Goal: Find specific page/section: Find specific page/section

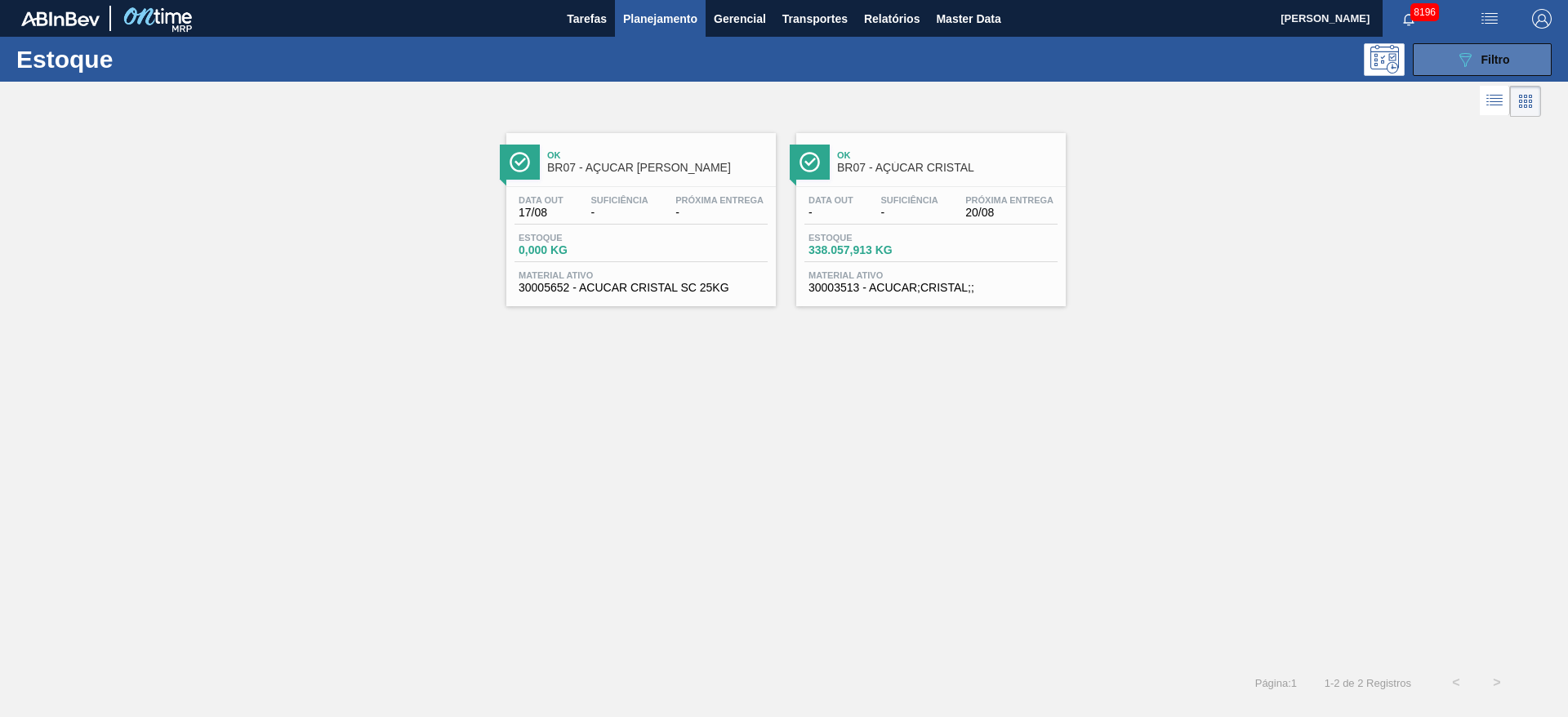
click at [1465, 61] on icon "089F7B8B-B2A5-4AFE-B5C0-19BA573D28AC" at bounding box center [1465, 59] width 19 height 19
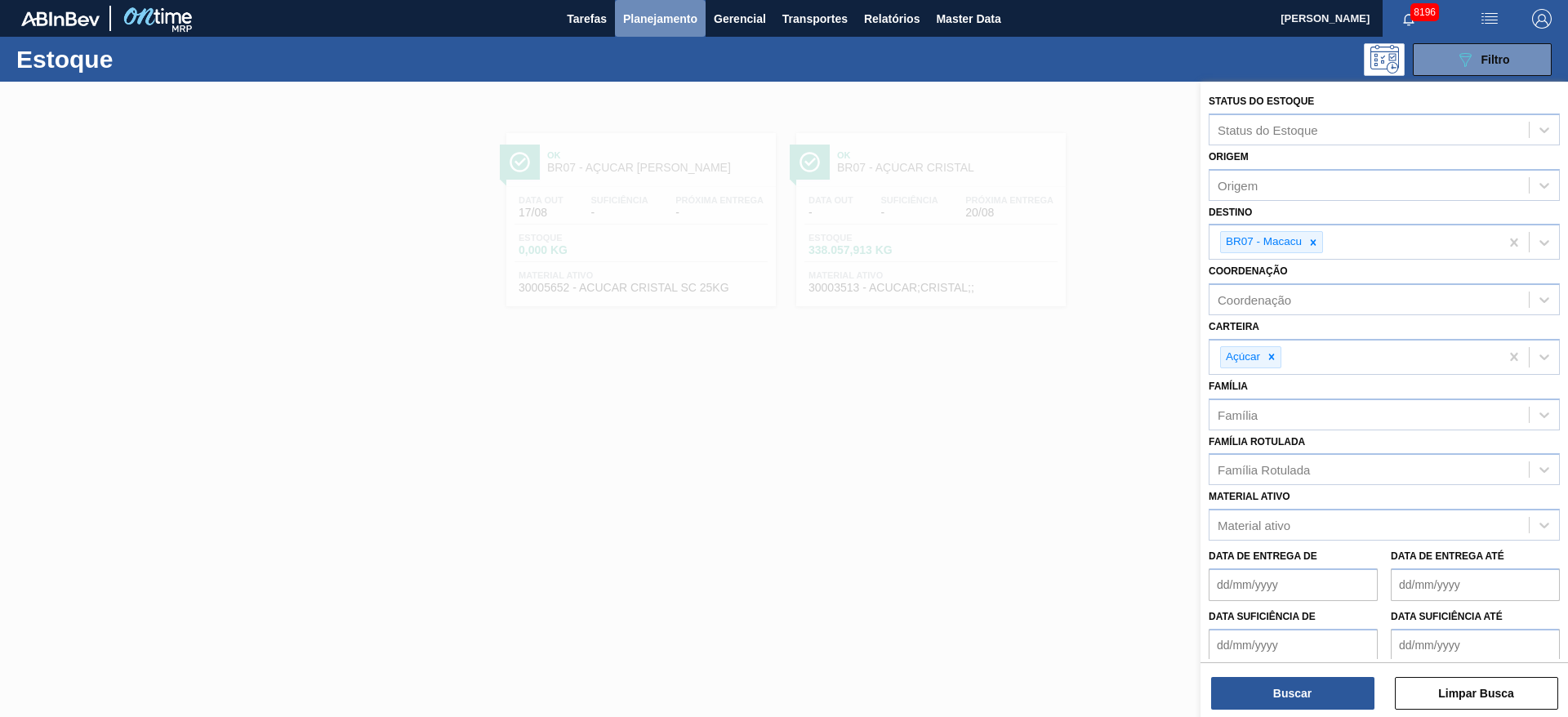
click at [647, 31] on button "Planejamento" at bounding box center [661, 18] width 91 height 37
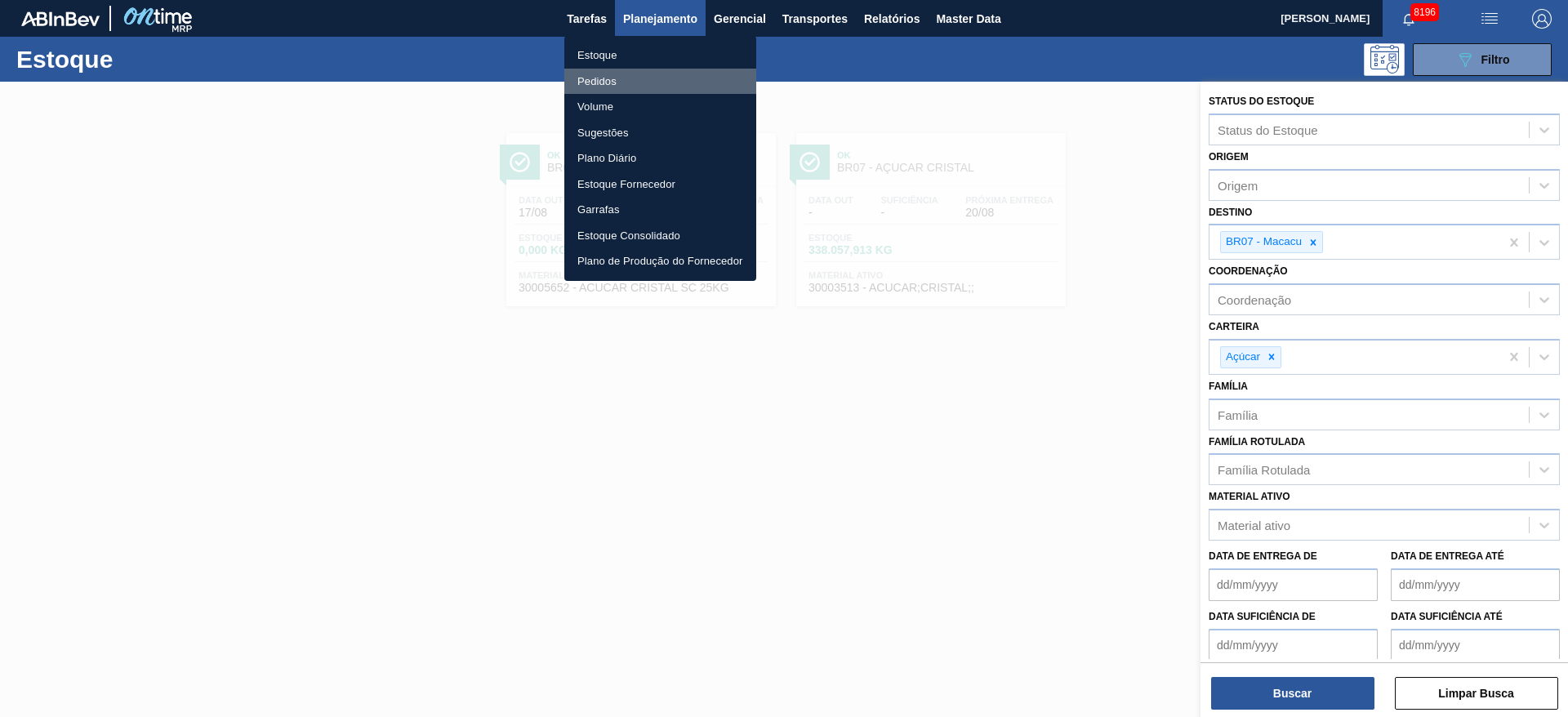
click at [647, 79] on li "Pedidos" at bounding box center [661, 82] width 192 height 26
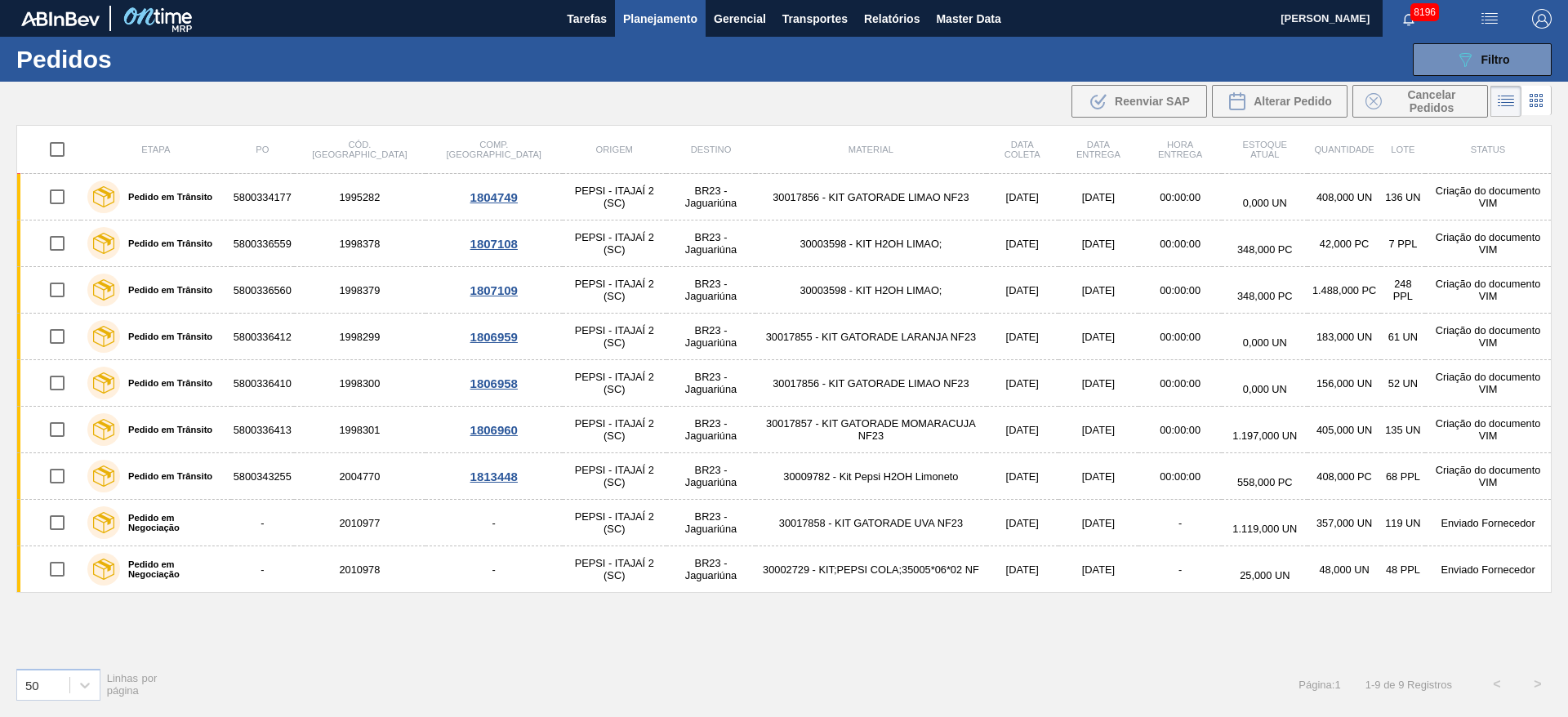
click at [679, 30] on button "Planejamento" at bounding box center [661, 18] width 91 height 37
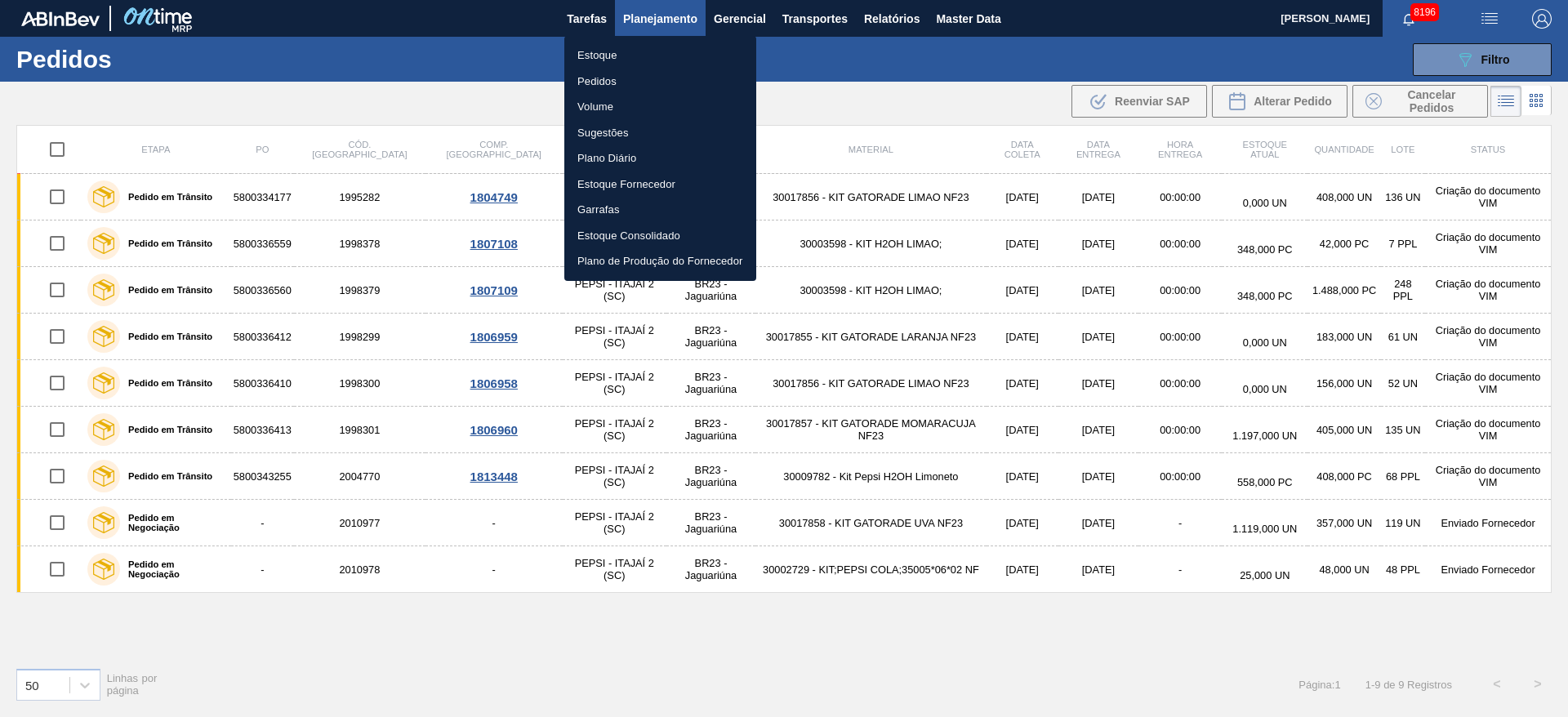
click at [648, 55] on li "Estoque" at bounding box center [661, 56] width 192 height 26
